Goal: Ask a question

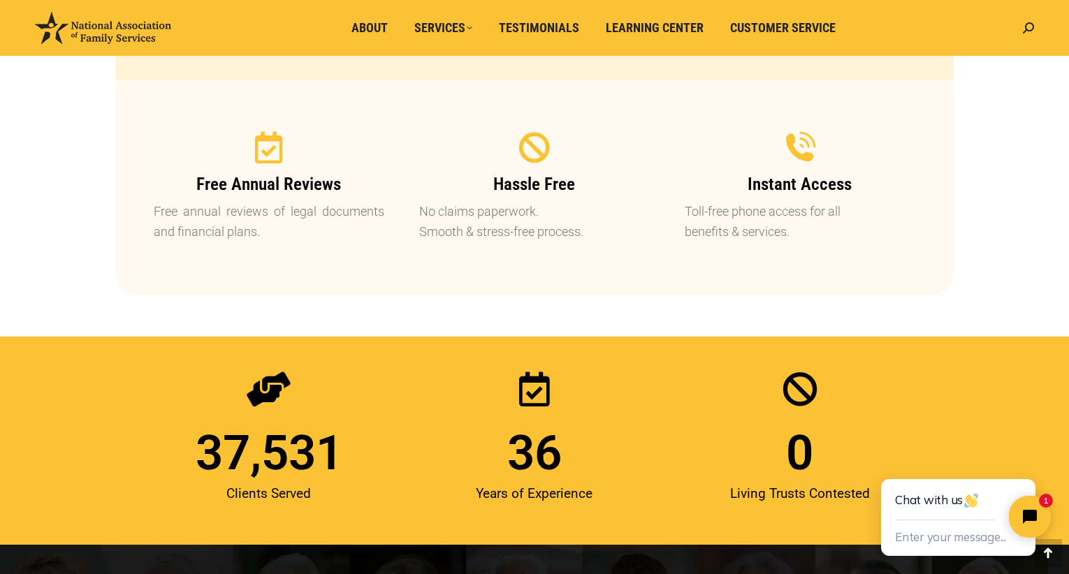
scroll to position [1677, 0]
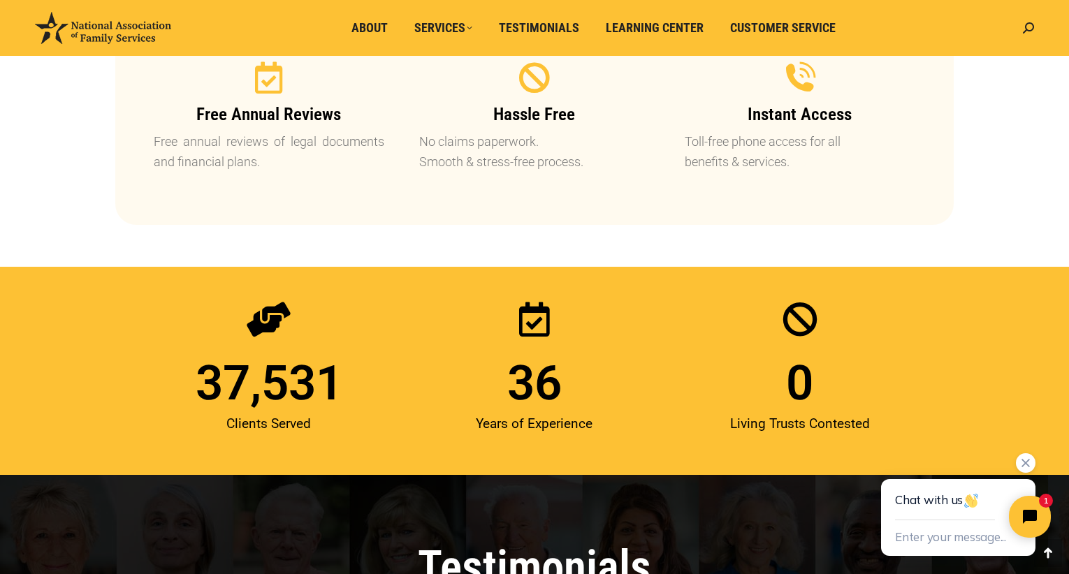
click at [919, 500] on div "Chat with us" at bounding box center [958, 499] width 126 height 41
click at [913, 537] on button "Enter your message..." at bounding box center [950, 538] width 111 height 23
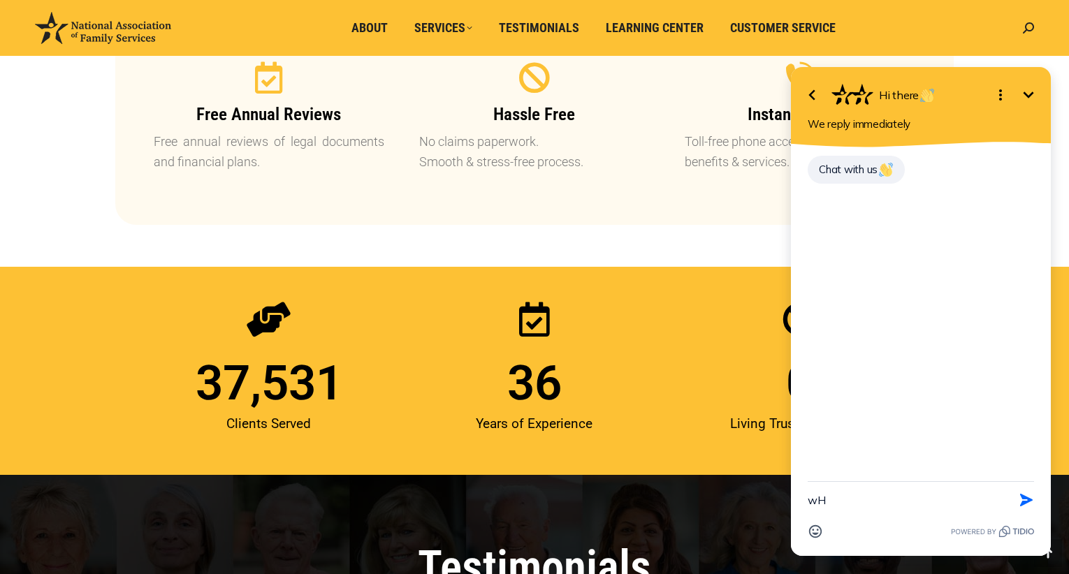
type textarea "w"
type textarea "Where and when is your seminar"
click at [1028, 492] on button "Send Shortcut" at bounding box center [1026, 500] width 27 height 27
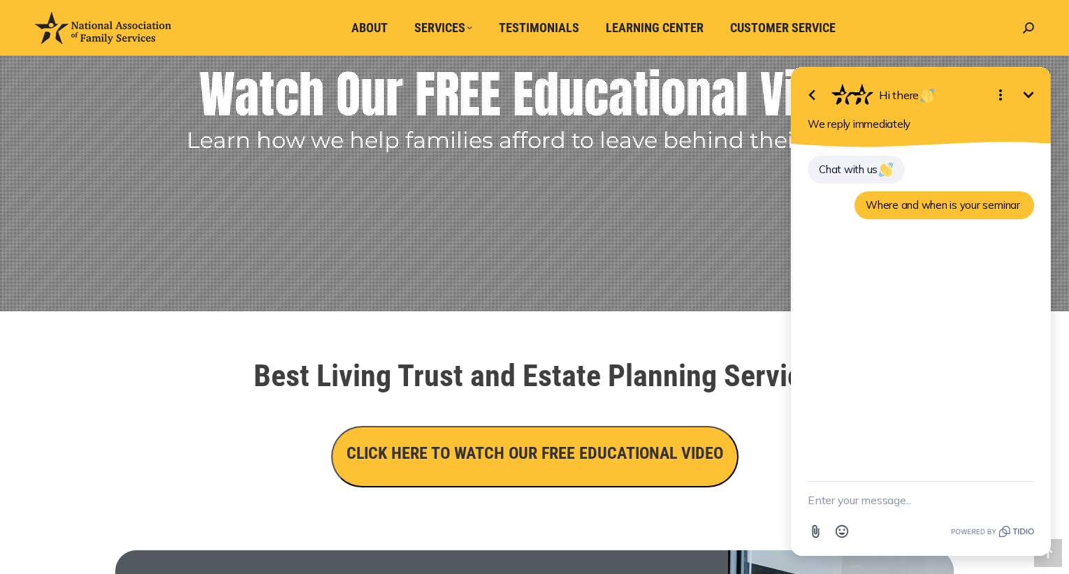
scroll to position [0, 0]
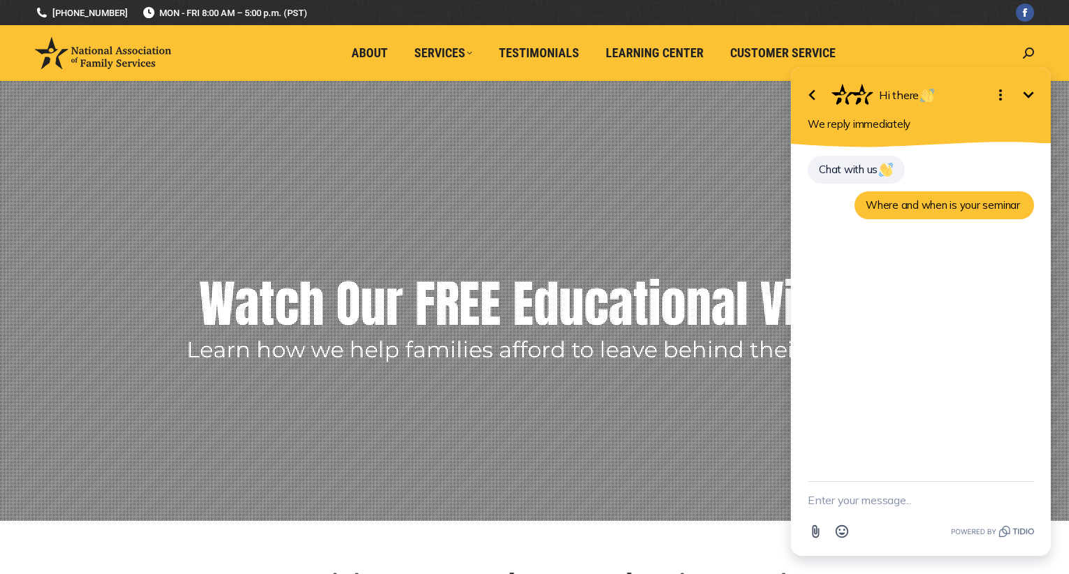
click at [819, 496] on textarea "New message" at bounding box center [921, 500] width 226 height 36
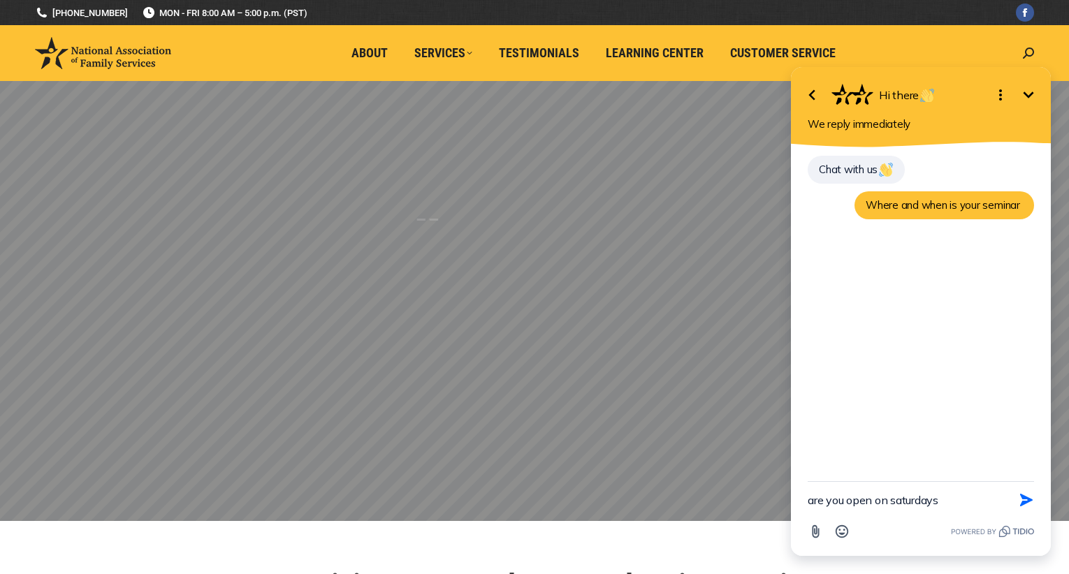
type textarea "are you open on saturdays?"
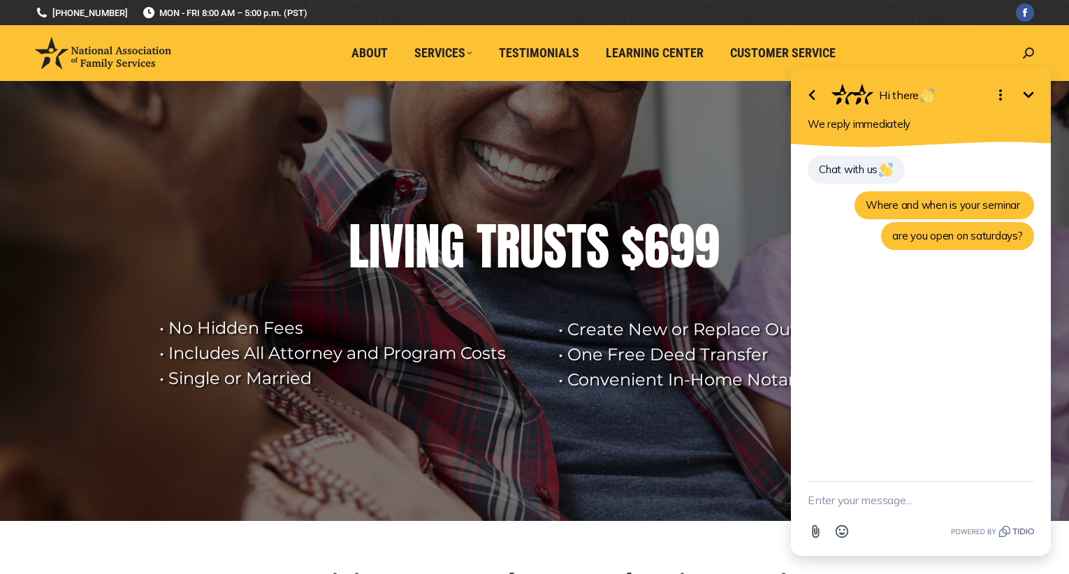
click at [1032, 87] on icon "Minimize" at bounding box center [1028, 95] width 17 height 17
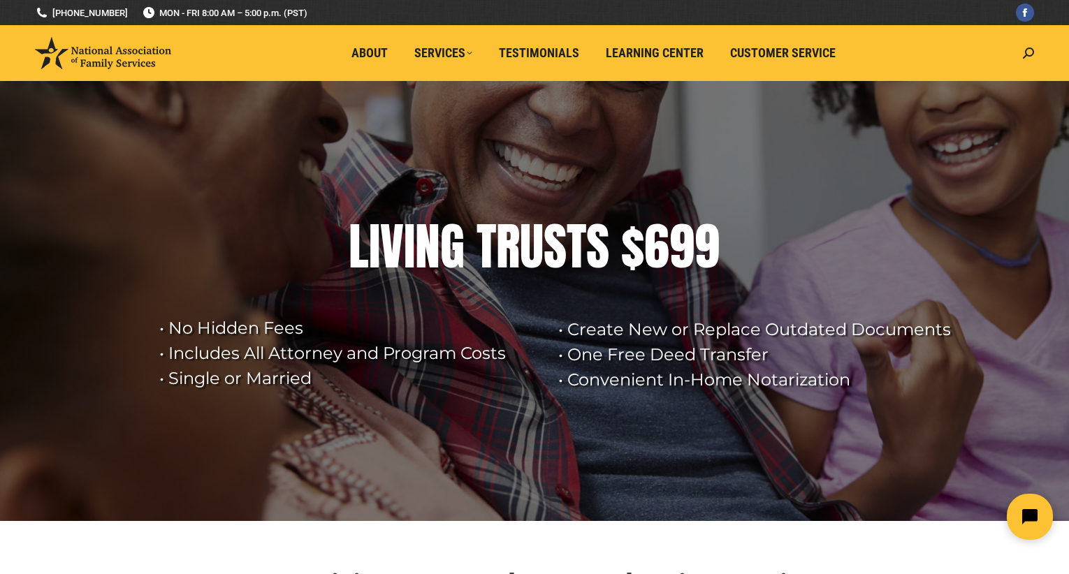
click at [1026, 502] on button "Open chat widget" at bounding box center [1030, 517] width 46 height 46
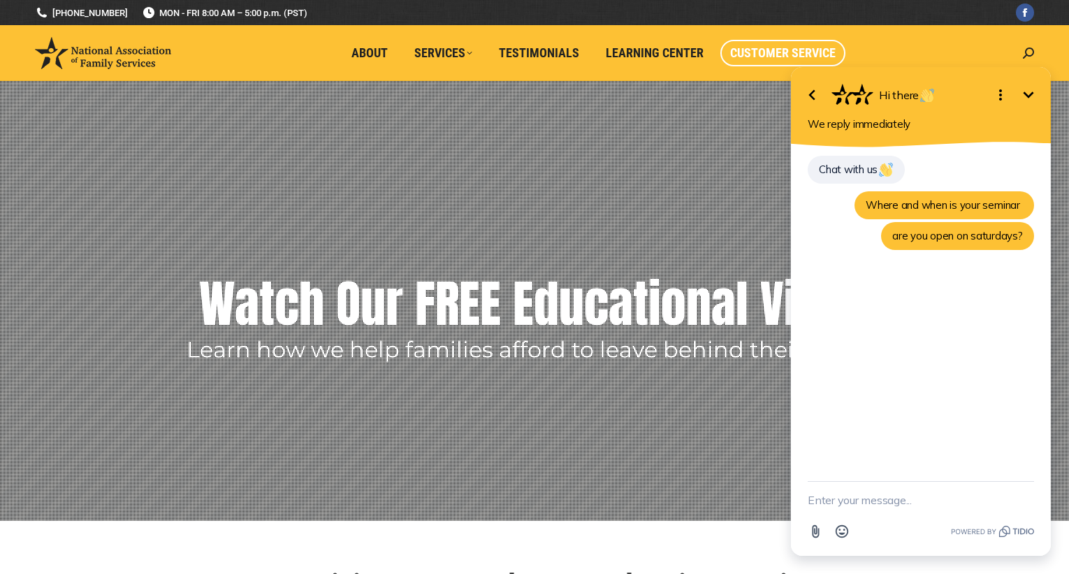
click at [758, 42] on link "Customer Service" at bounding box center [782, 53] width 125 height 27
click at [757, 48] on span "Customer Service" at bounding box center [783, 52] width 106 height 15
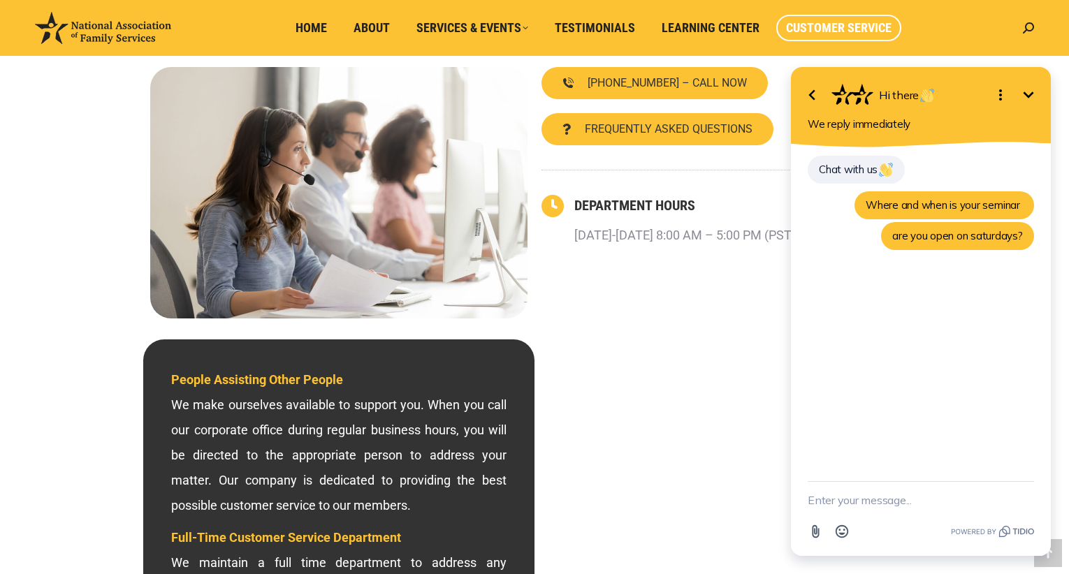
scroll to position [279, 0]
